Goal: Information Seeking & Learning: Learn about a topic

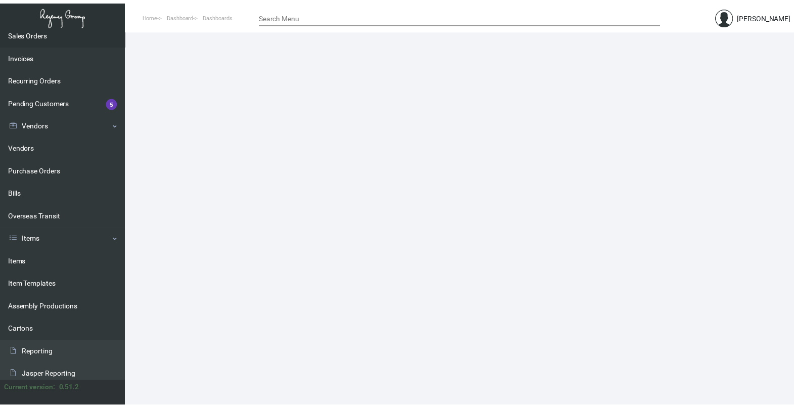
scroll to position [126, 0]
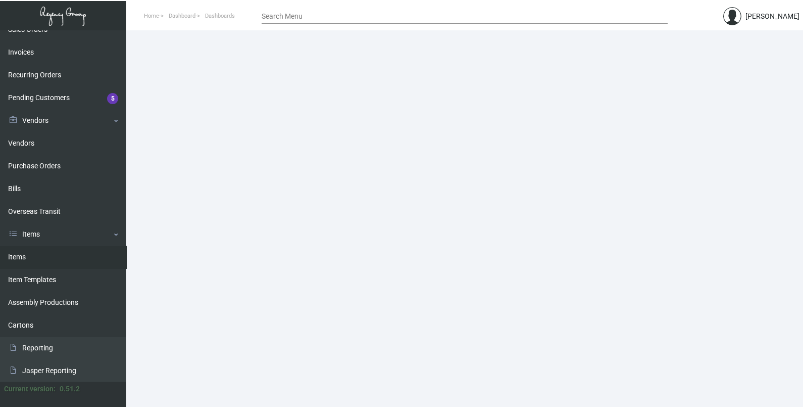
click at [40, 248] on link "Items" at bounding box center [63, 257] width 126 height 23
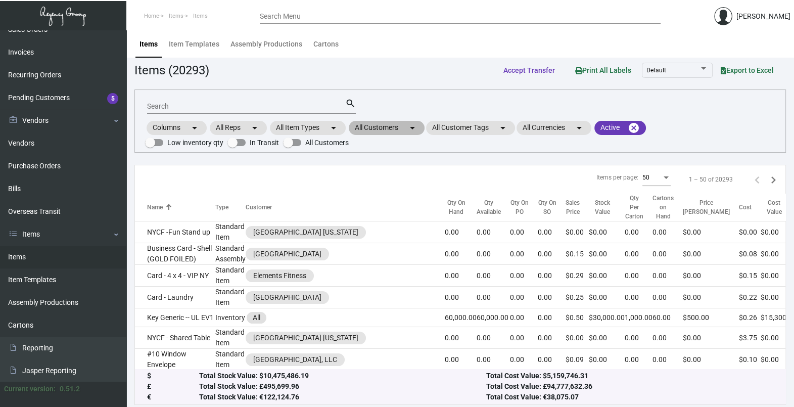
click at [405, 131] on mat-chip "All Customers arrow_drop_down" at bounding box center [387, 128] width 76 height 14
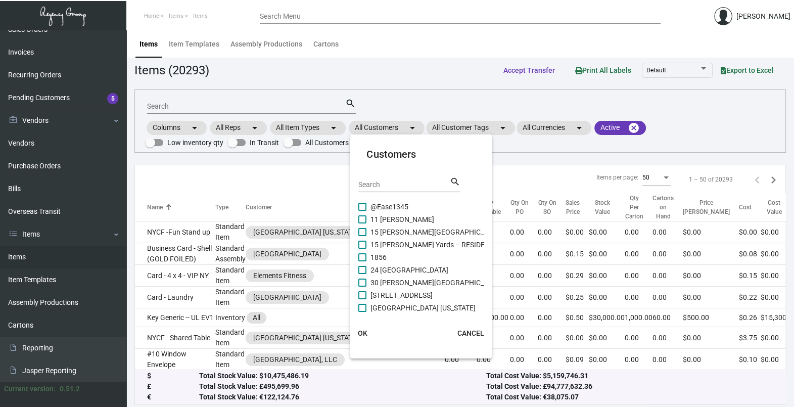
click at [382, 184] on input "Search" at bounding box center [403, 185] width 91 height 8
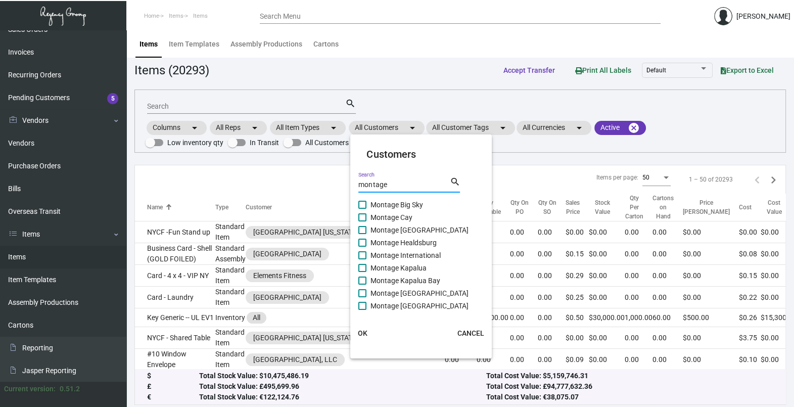
scroll to position [3, 0]
type input "montage"
click at [420, 251] on span "Montage International" at bounding box center [405, 255] width 70 height 12
click at [362, 259] on input "Montage International" at bounding box center [362, 259] width 1 height 1
checkbox input "true"
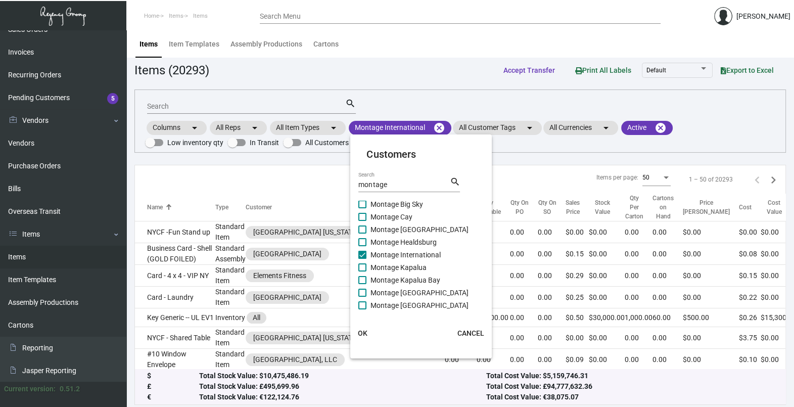
click at [366, 326] on button "OK" at bounding box center [362, 333] width 32 height 18
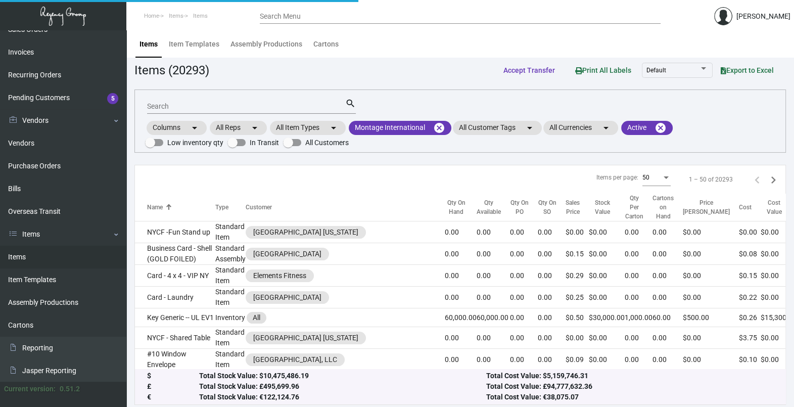
click at [212, 103] on input "Search" at bounding box center [246, 107] width 198 height 8
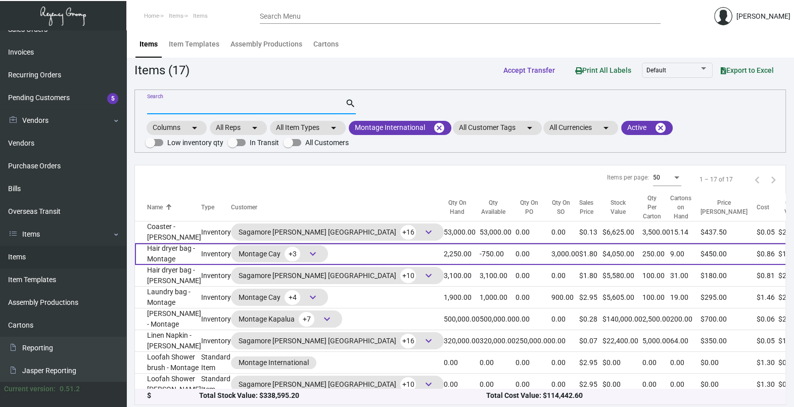
click at [444, 265] on td "2,250.00" at bounding box center [462, 254] width 36 height 22
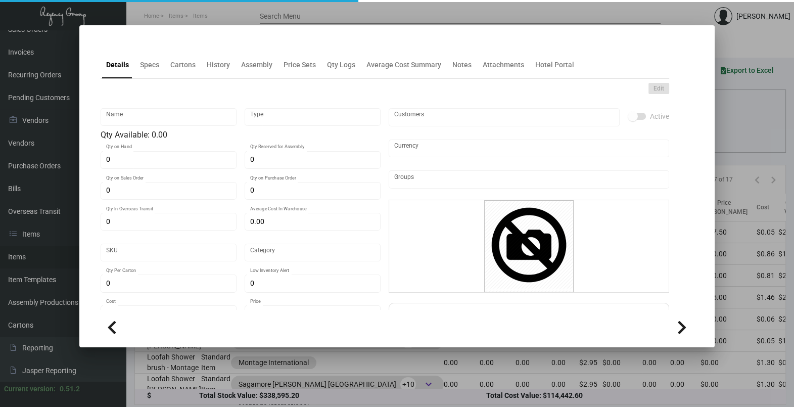
type input "Hair dryer bag - Montage"
type input "Inventory"
type input "2,250"
type input "3,000"
type input "$ 0.00"
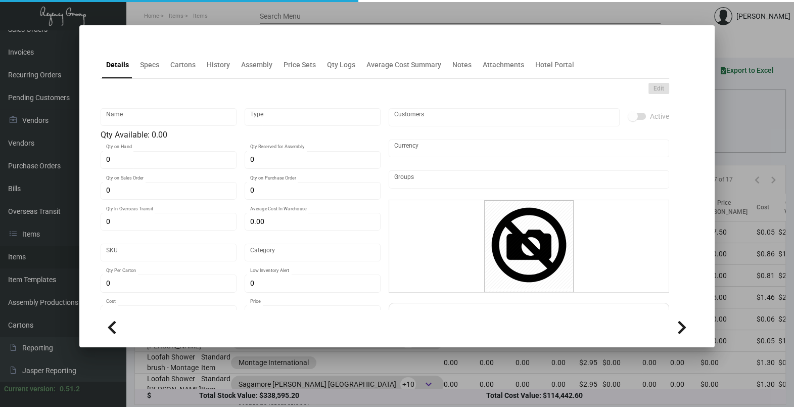
type input "Overseas"
type input "250"
type input "$ 0.86"
type input "$ 1.80"
checkbox input "true"
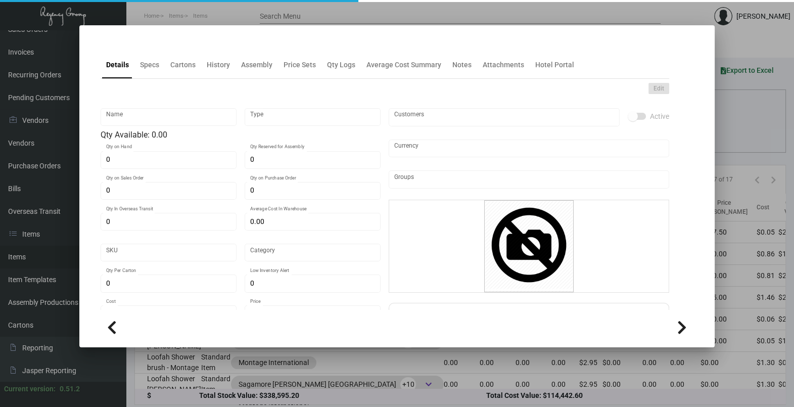
type input "United States Dollar $"
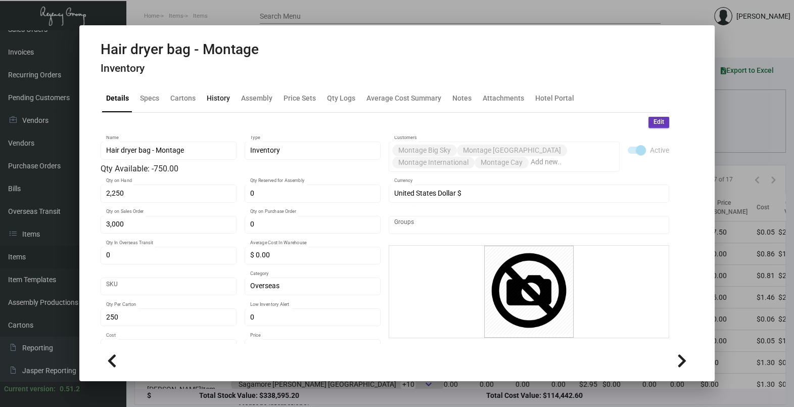
click at [211, 100] on div "History" at bounding box center [218, 98] width 23 height 11
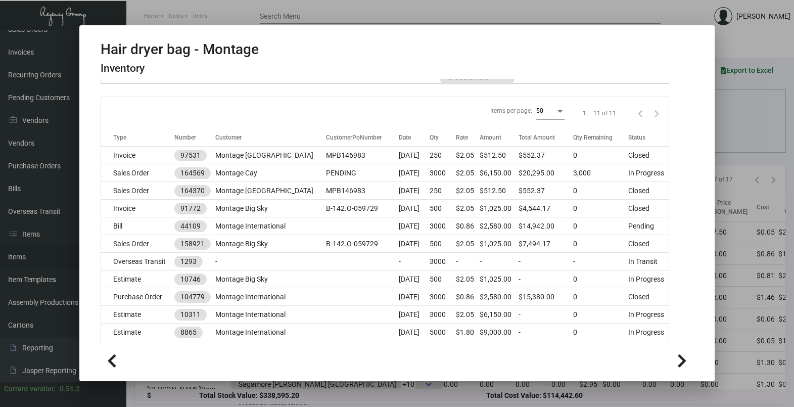
scroll to position [131, 0]
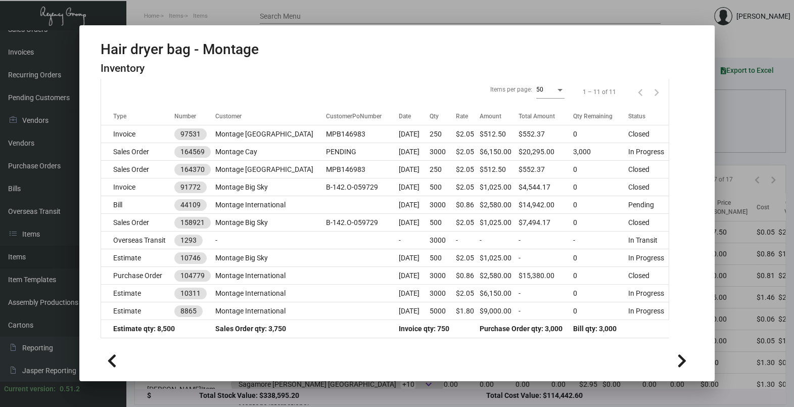
click at [740, 114] on div at bounding box center [397, 203] width 794 height 407
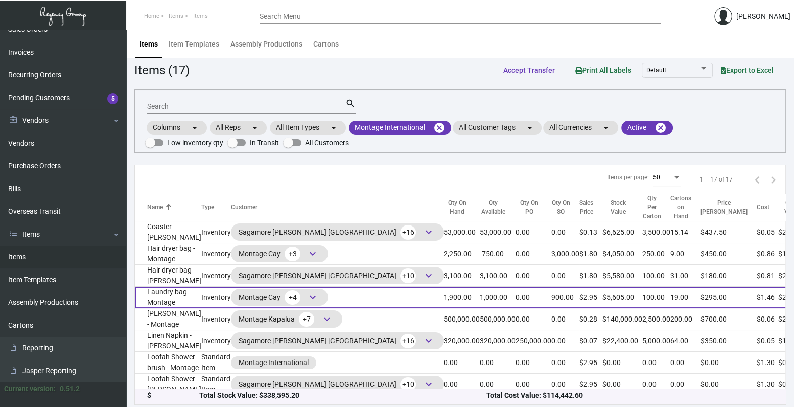
click at [515, 308] on td "0.00" at bounding box center [533, 297] width 36 height 22
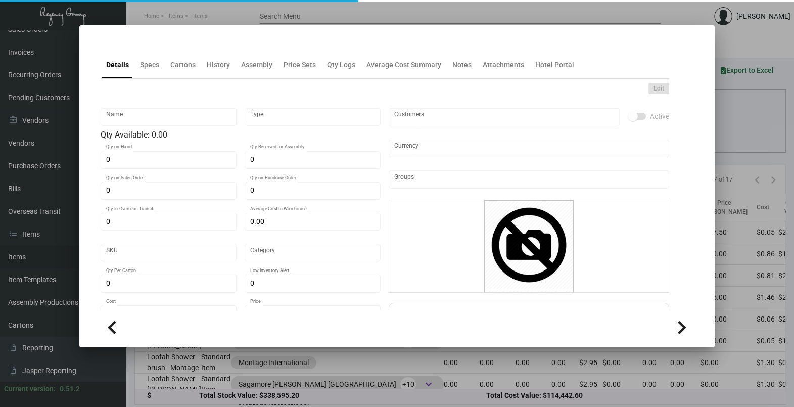
type input "Laundry bag - Montage"
type input "Inventory"
type input "1,900"
type input "900"
type input "$ 1.46"
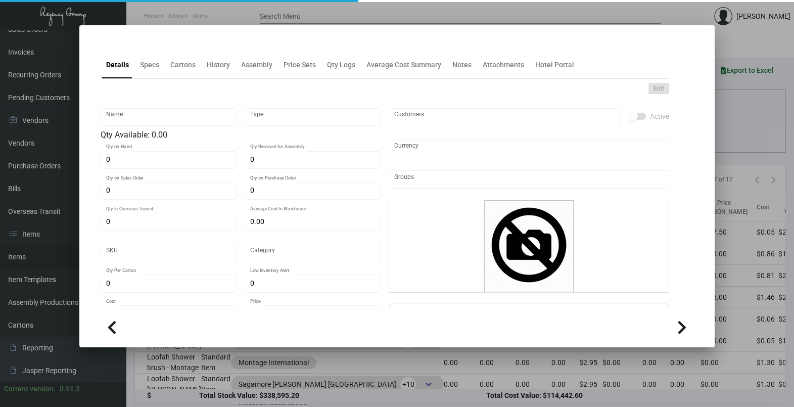
type input "Overseas"
type input "100"
type input "$ 1.46"
type input "$ 2.95"
checkbox input "true"
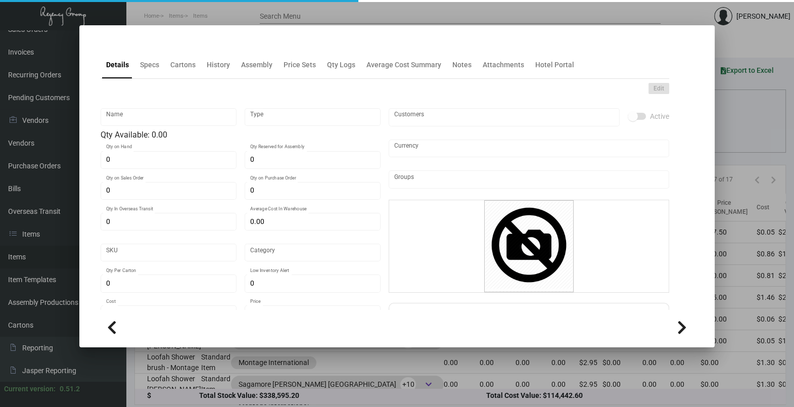
type input "United States Dollar $"
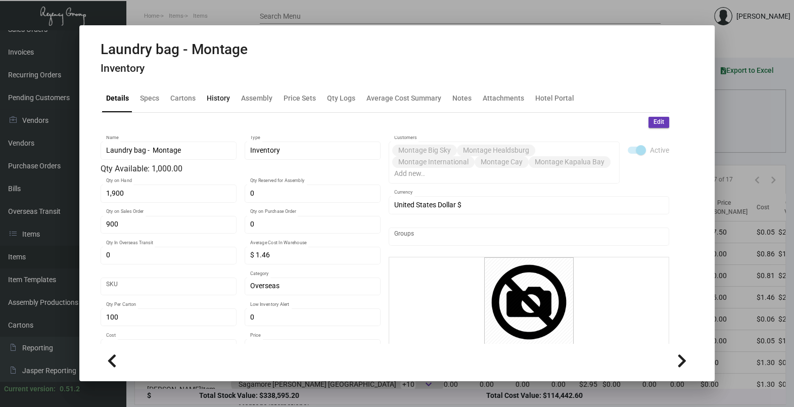
click at [217, 107] on div "History" at bounding box center [218, 98] width 31 height 24
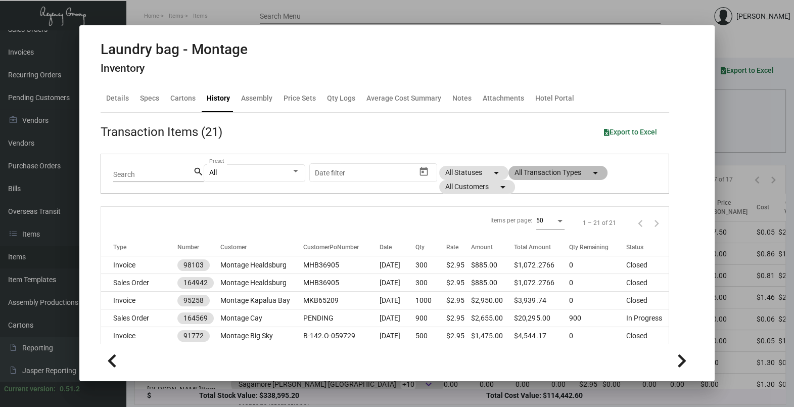
click at [554, 174] on mat-chip "All Transaction Types arrow_drop_down" at bounding box center [557, 173] width 99 height 14
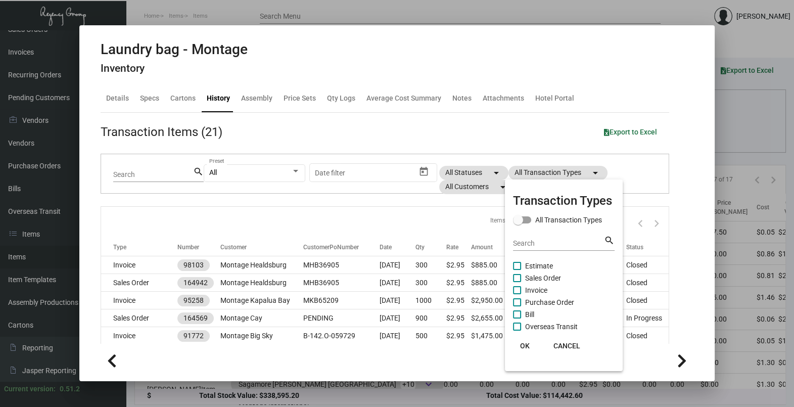
click at [525, 301] on span "Purchase Order" at bounding box center [549, 302] width 49 height 12
click at [517, 306] on input "Purchase Order" at bounding box center [516, 306] width 1 height 1
checkbox input "true"
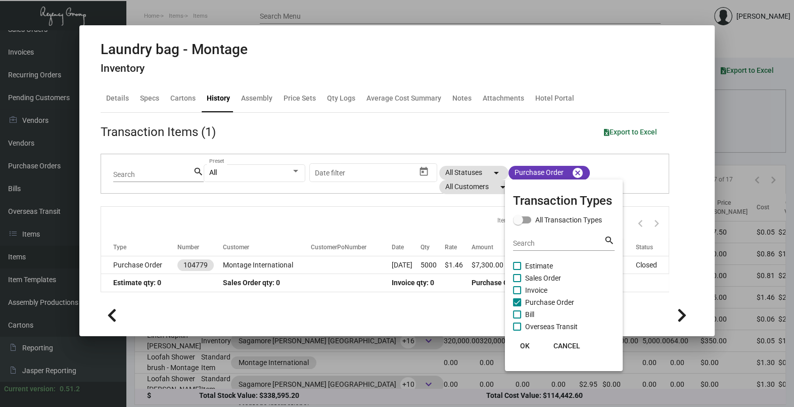
click at [522, 344] on span "OK" at bounding box center [525, 346] width 10 height 8
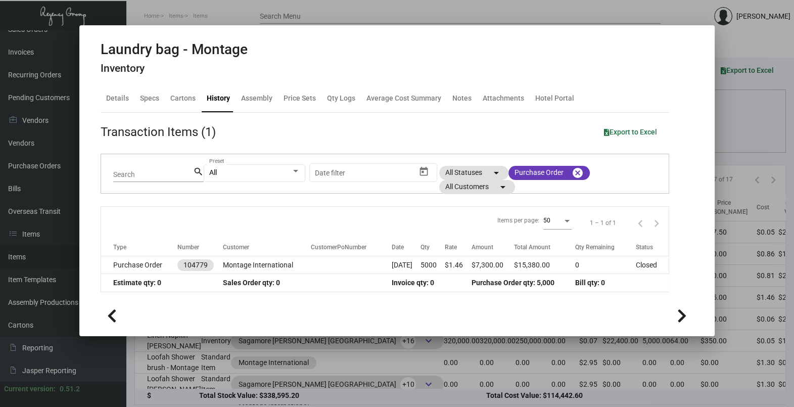
click at [756, 142] on div at bounding box center [397, 203] width 794 height 407
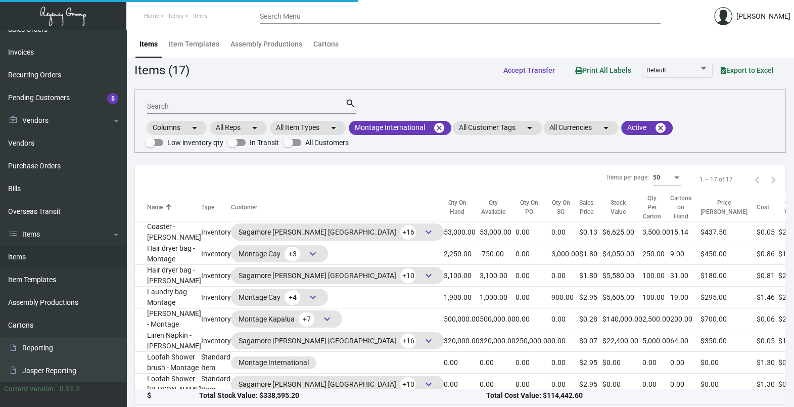
click at [182, 104] on input "Search" at bounding box center [246, 107] width 198 height 8
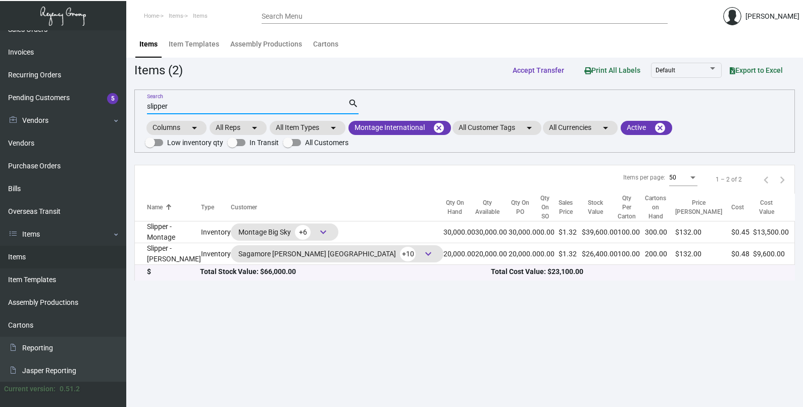
type input "slipper"
click at [444, 87] on app-items "Items (2) Accept Transfer Print All Labels Default Export to Excel slipper Sear…" at bounding box center [464, 171] width 661 height 220
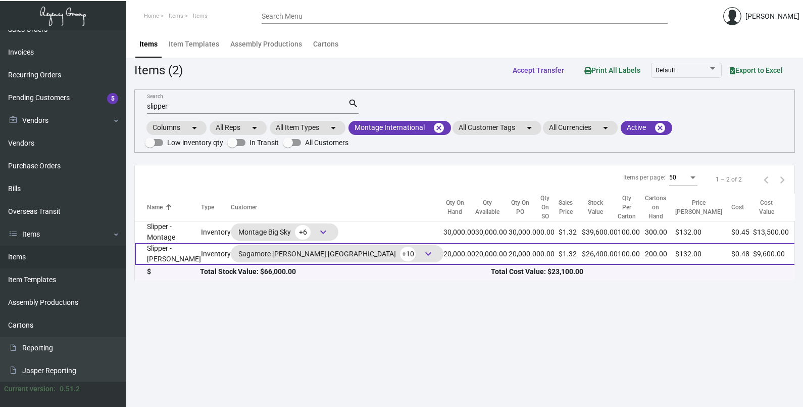
click at [177, 255] on td "Slipper - [PERSON_NAME]" at bounding box center [168, 254] width 66 height 22
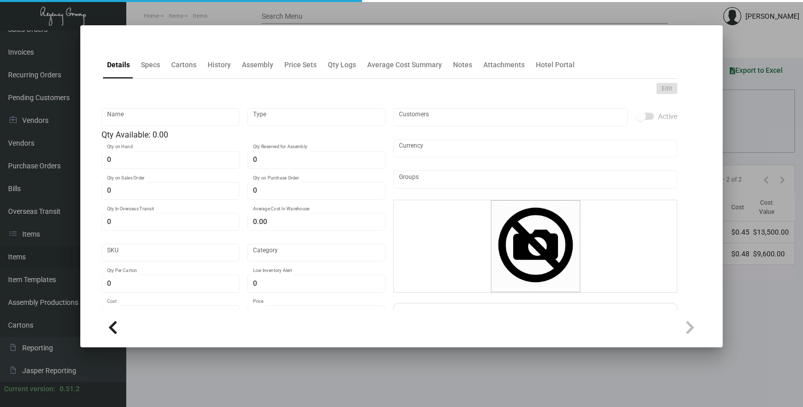
type input "Slipper - [PERSON_NAME]"
type input "Inventory"
type input "20,000"
type input "$ 0.00"
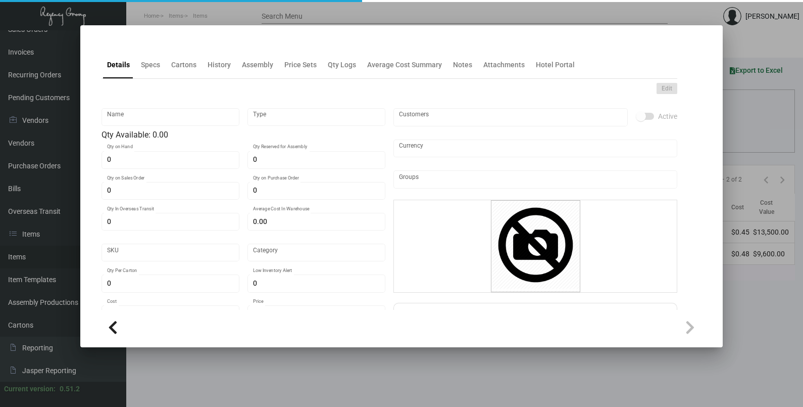
type input "Overseas"
type input "100"
type input "2,500"
type input "$ 0.48"
type input "$ 1.32"
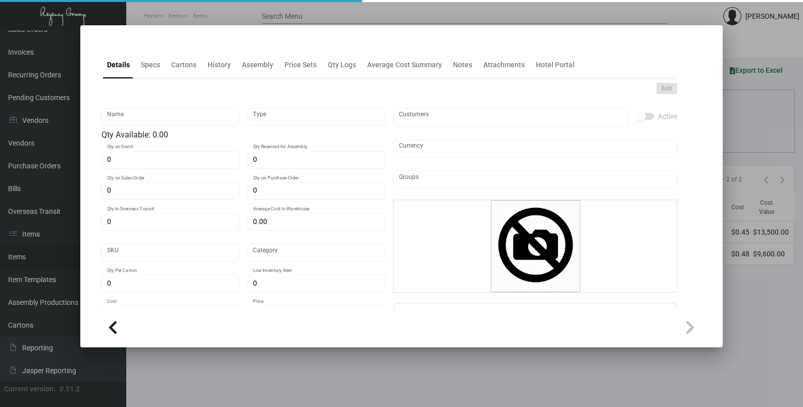
type textarea "Slippers: standard size slipper (29cm), white comfort cushion material, closed …"
checkbox input "true"
type input "United States Dollar $"
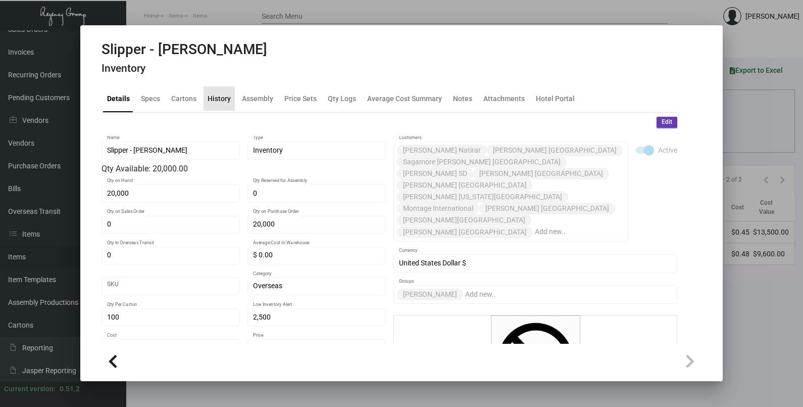
click at [217, 103] on div "History" at bounding box center [219, 98] width 23 height 11
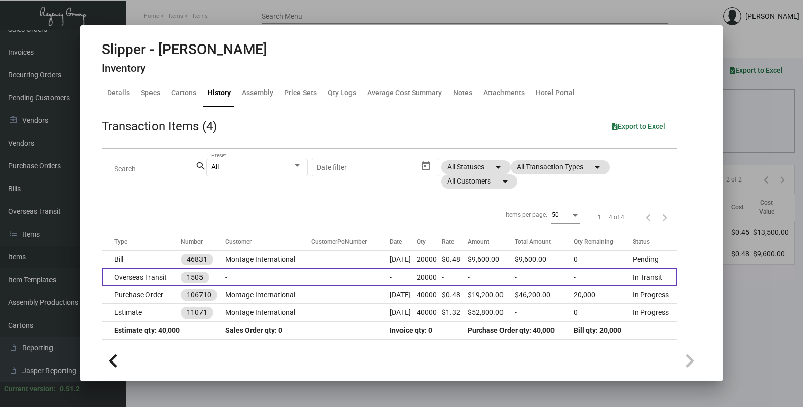
scroll to position [7, 0]
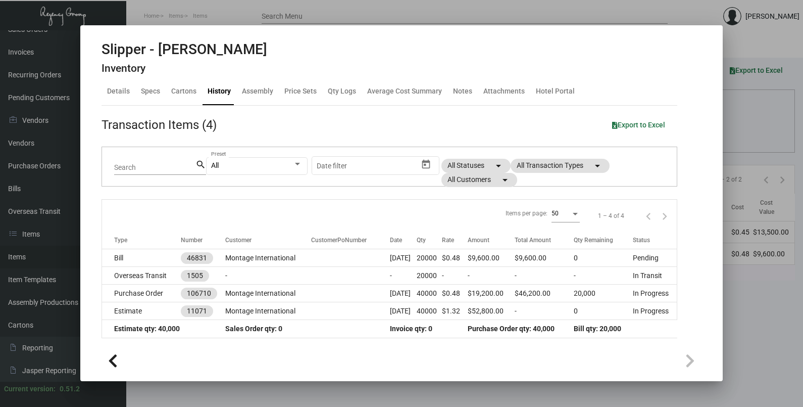
click at [748, 132] on div at bounding box center [401, 203] width 803 height 407
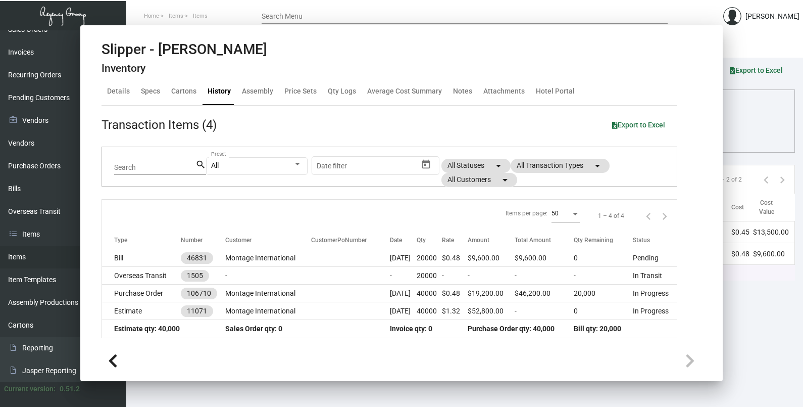
click at [748, 132] on div "Columns arrow_drop_down All Reps arrow_drop_down All Item Types arrow_drop_down…" at bounding box center [465, 134] width 640 height 30
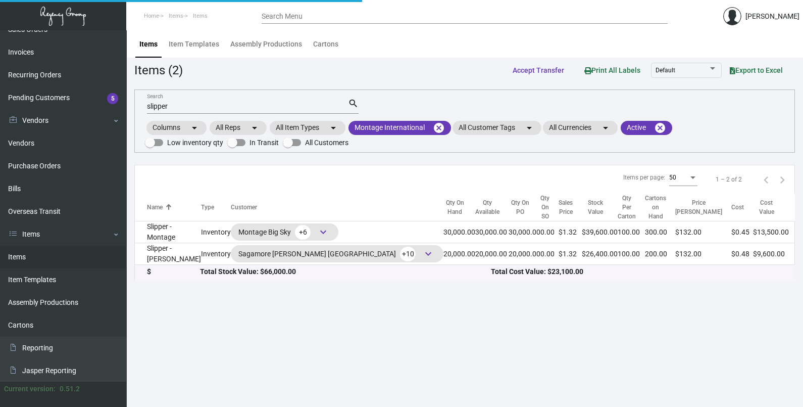
click at [189, 109] on input "slipper" at bounding box center [247, 107] width 201 height 8
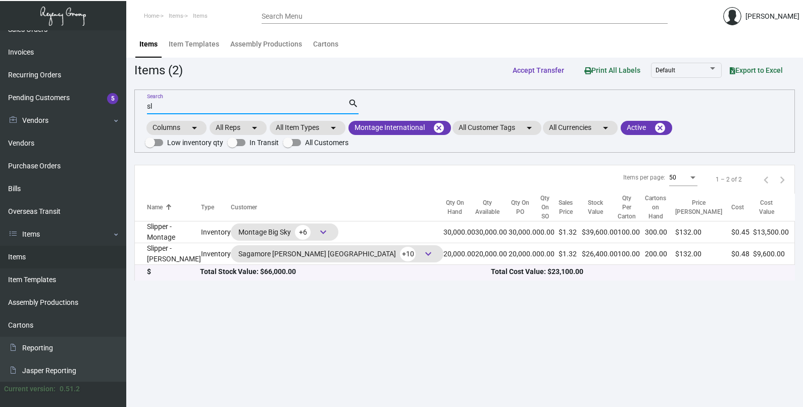
type input "s"
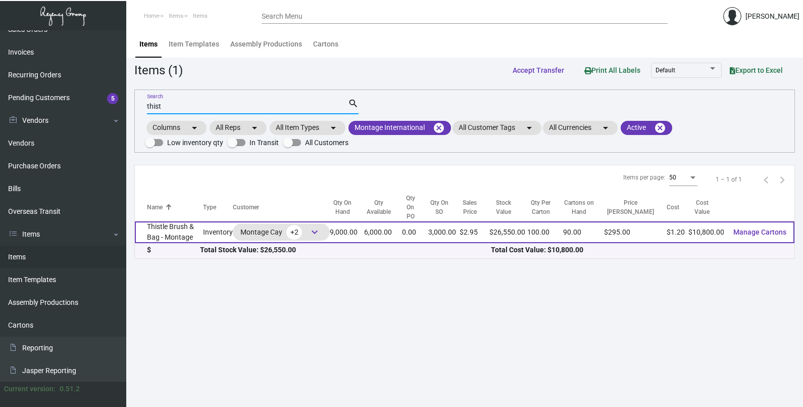
type input "thist"
click at [195, 221] on td "Thistle Brush & Bag - Montage" at bounding box center [169, 232] width 68 height 22
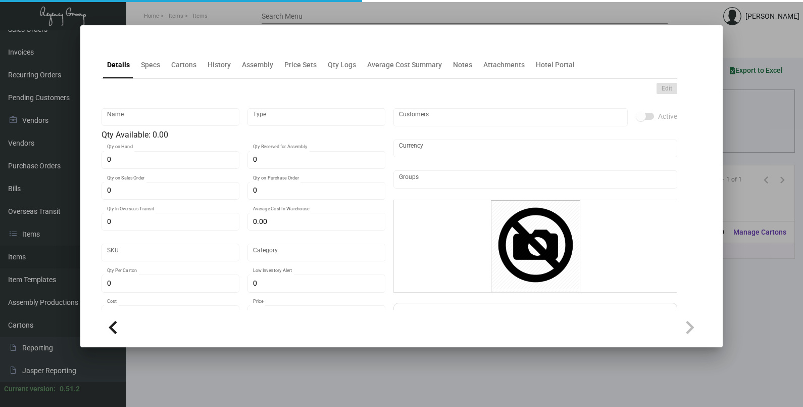
type input "Thistle Brush & Bag - Montage"
type input "Inventory"
type input "9,000"
type input "3,000"
type input "$ 0.00"
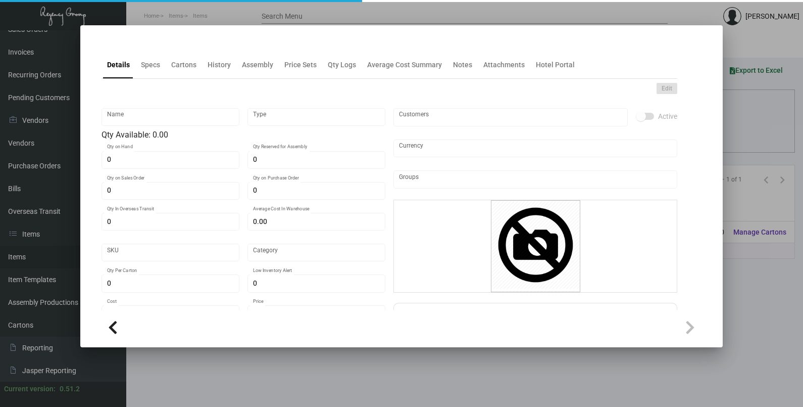
type input "Overseas"
type input "100"
type input "$ 1.20"
type input "$ 2.95"
checkbox input "true"
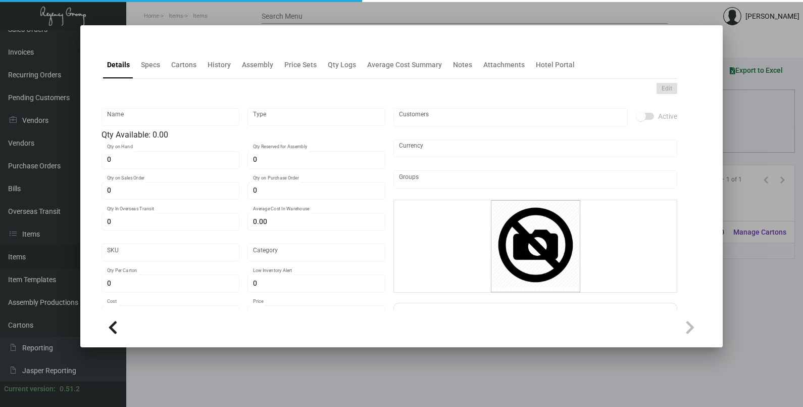
type input "United States Dollar $"
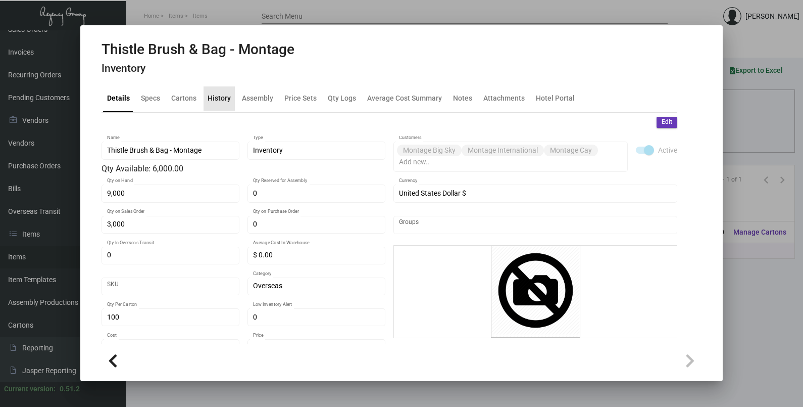
click at [227, 100] on div "History" at bounding box center [219, 98] width 23 height 11
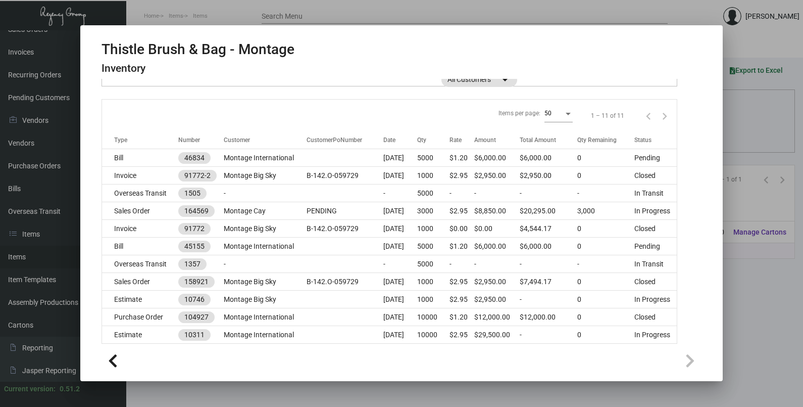
scroll to position [126, 0]
